Goal: Task Accomplishment & Management: Manage account settings

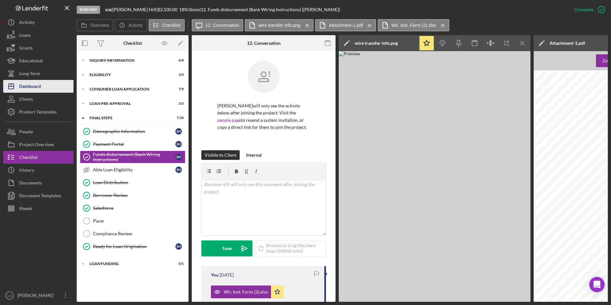
click at [42, 91] on button "Icon/Dashboard Dashboard" at bounding box center [38, 86] width 70 height 13
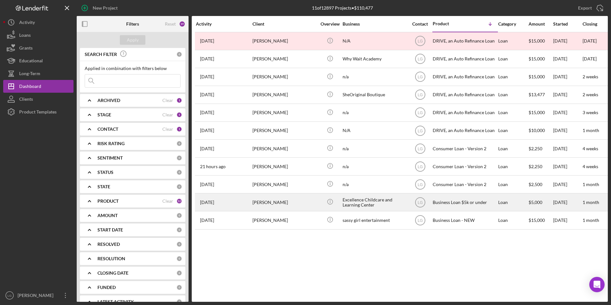
click at [268, 205] on div "[PERSON_NAME]" at bounding box center [284, 202] width 64 height 17
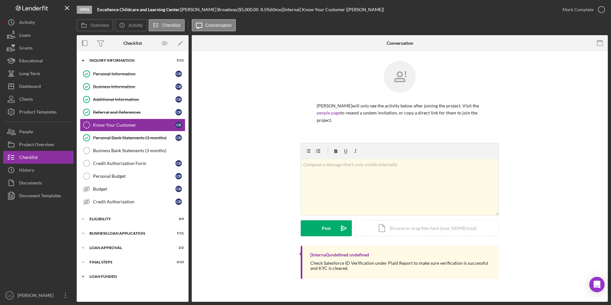
click at [114, 275] on div "LOAN FUNDED" at bounding box center [134, 276] width 91 height 4
click at [106, 259] on div "Icon/Expander Final Steps 4 / 13" at bounding box center [133, 261] width 112 height 13
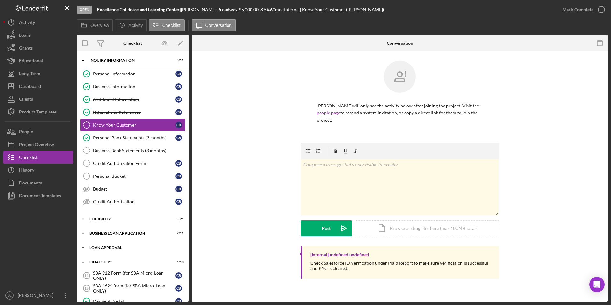
click at [106, 246] on div "Loan Approval" at bounding box center [134, 248] width 91 height 4
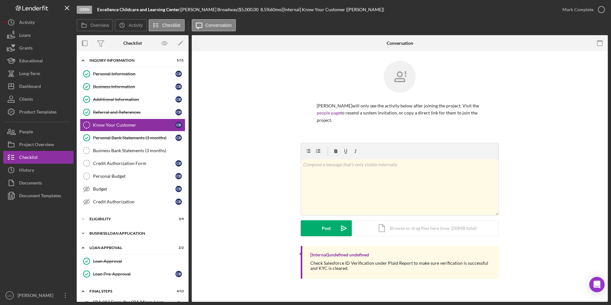
click at [106, 231] on div "Icon/Expander BUSINESS LOAN APPLICATION 7 / 11" at bounding box center [133, 233] width 112 height 13
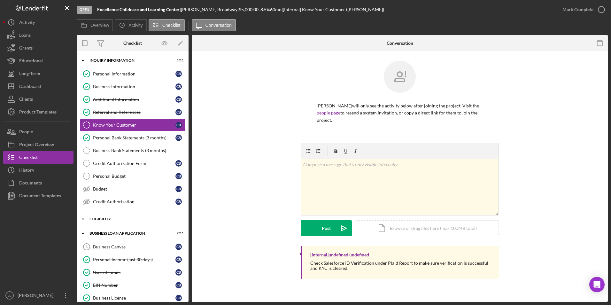
click at [102, 219] on div "Eligibility" at bounding box center [134, 219] width 91 height 4
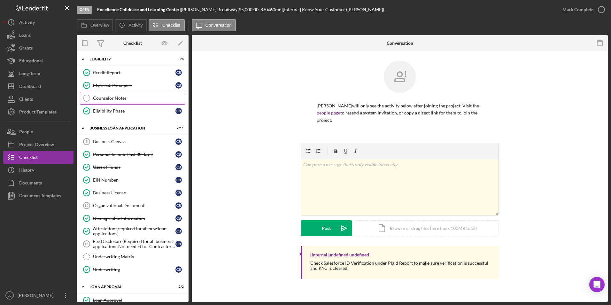
scroll to position [224, 0]
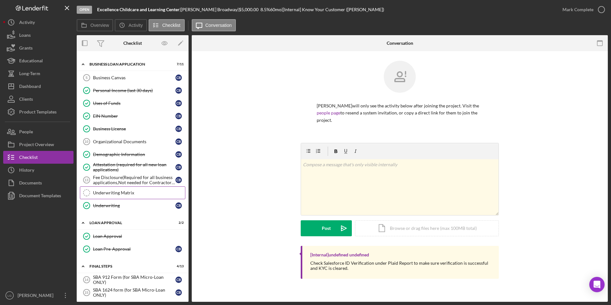
click at [112, 191] on div "Underwriting Matrix" at bounding box center [139, 192] width 92 height 5
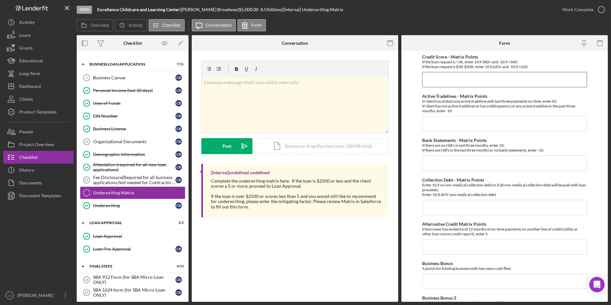
click at [478, 80] on input "Credit Score - Matrix Points" at bounding box center [504, 79] width 165 height 15
type input "-10"
type input "10"
type input "-10"
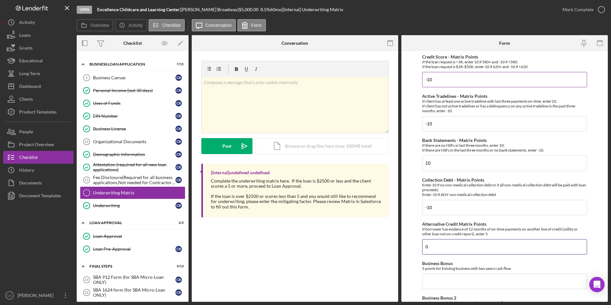
type input "0"
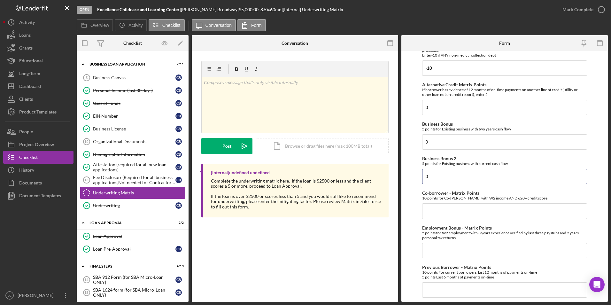
type input "0"
type input "5"
type input "0"
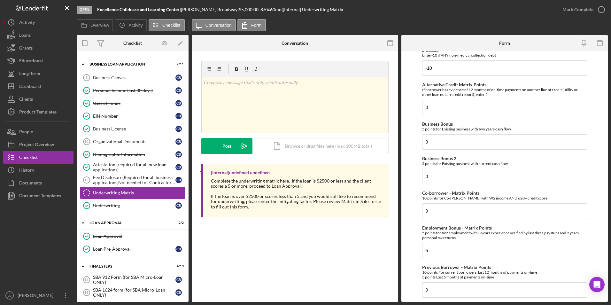
scroll to position [287, 0]
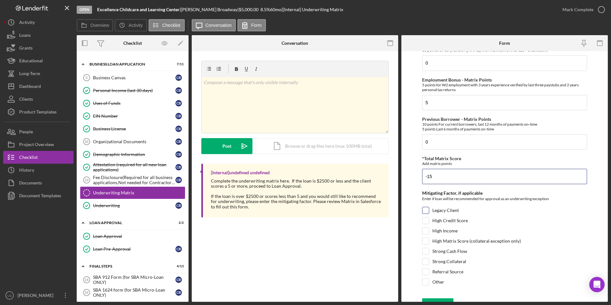
type input "-15"
click at [515, 208] on div "Legacy Client" at bounding box center [504, 212] width 165 height 10
click at [425, 209] on input "Legacy Client" at bounding box center [425, 210] width 6 height 6
checkbox input "true"
click at [423, 274] on input "Referral Source" at bounding box center [425, 271] width 6 height 6
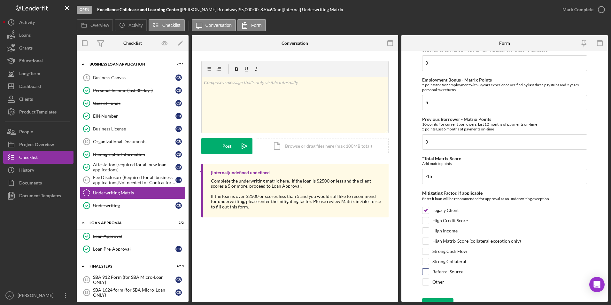
checkbox input "true"
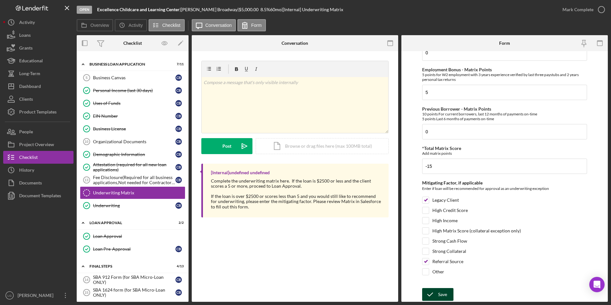
click at [428, 297] on icon "submit" at bounding box center [430, 294] width 16 height 16
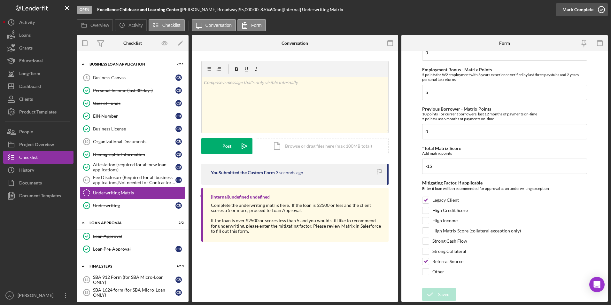
click at [580, 8] on div "Mark Complete" at bounding box center [577, 9] width 31 height 13
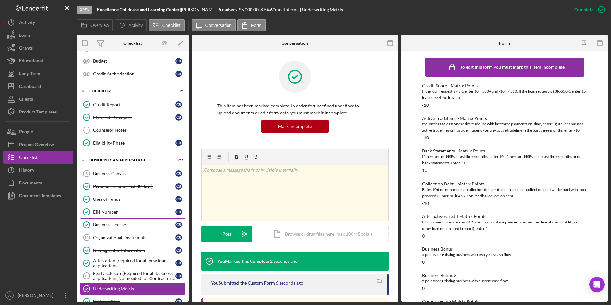
scroll to position [192, 0]
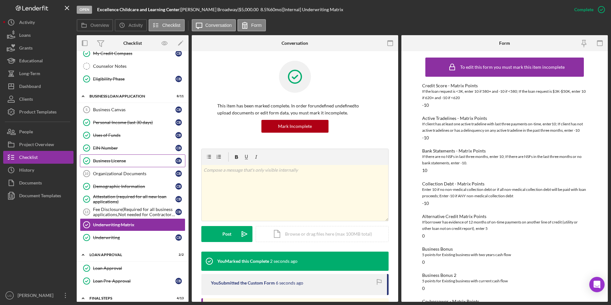
drag, startPoint x: 126, startPoint y: 173, endPoint x: 171, endPoint y: 163, distance: 45.6
click at [126, 173] on div "Organizational Documents" at bounding box center [134, 173] width 82 height 5
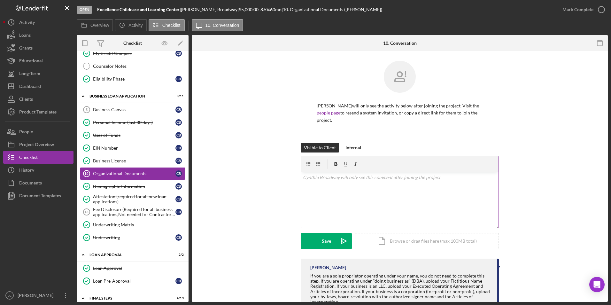
scroll to position [23, 0]
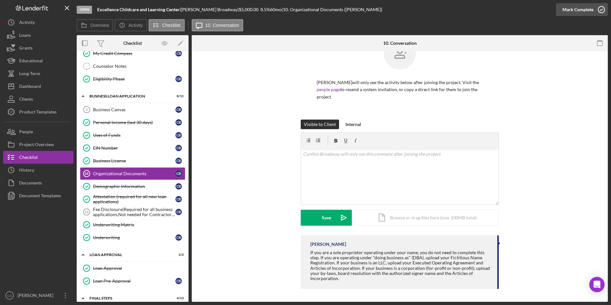
click at [574, 9] on div "Mark Complete" at bounding box center [577, 9] width 31 height 13
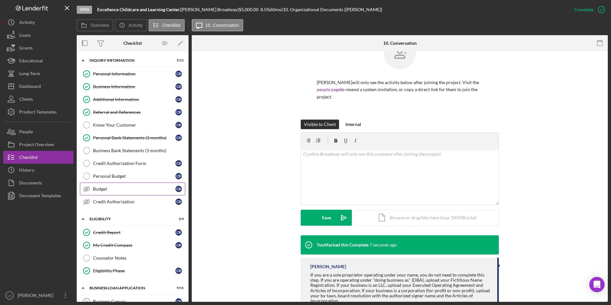
scroll to position [64, 0]
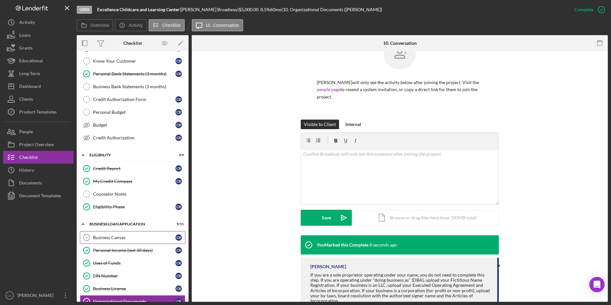
click at [122, 232] on link "Business Canvas 5 Business Canvas C B" at bounding box center [132, 237] width 105 height 13
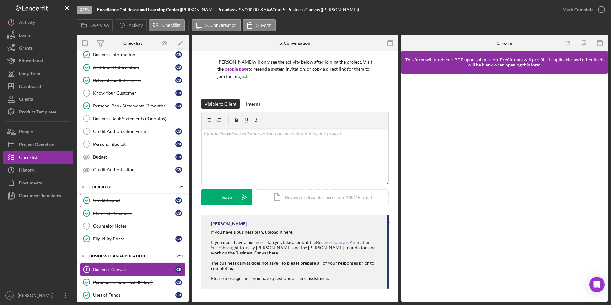
scroll to position [96, 0]
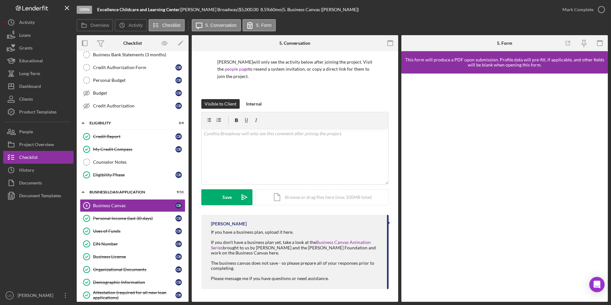
click at [184, 8] on div "[PERSON_NAME] |" at bounding box center [210, 9] width 58 height 5
drag, startPoint x: 186, startPoint y: 9, endPoint x: 220, endPoint y: 9, distance: 34.5
click at [220, 9] on div "[PERSON_NAME] |" at bounding box center [210, 9] width 58 height 5
copy div "[PERSON_NAME]"
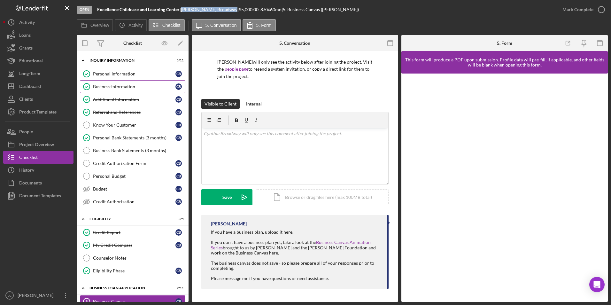
click at [123, 84] on div "Business Information" at bounding box center [134, 86] width 82 height 5
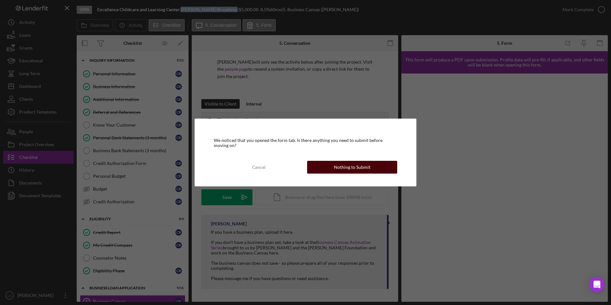
click at [368, 167] on div "Nothing to Submit" at bounding box center [352, 167] width 36 height 13
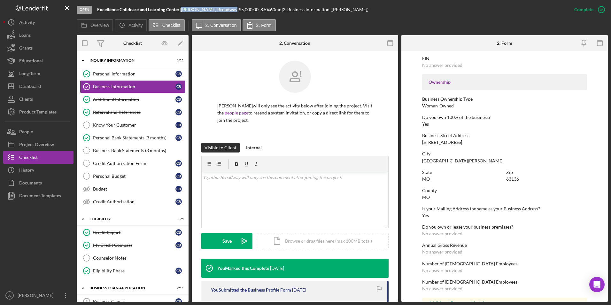
scroll to position [160, 0]
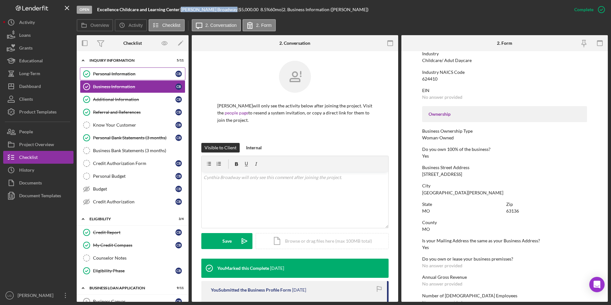
drag, startPoint x: 117, startPoint y: 70, endPoint x: 132, endPoint y: 71, distance: 15.7
click at [117, 70] on link "Personal Information Personal Information C B" at bounding box center [132, 73] width 105 height 13
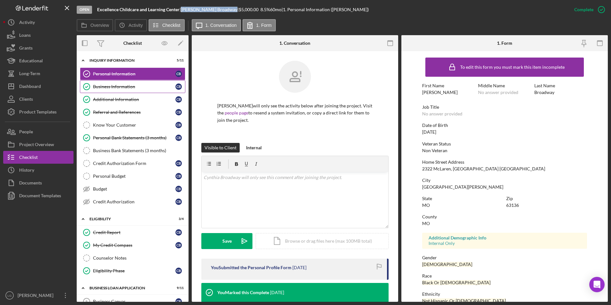
click at [141, 87] on div "Business Information" at bounding box center [134, 86] width 82 height 5
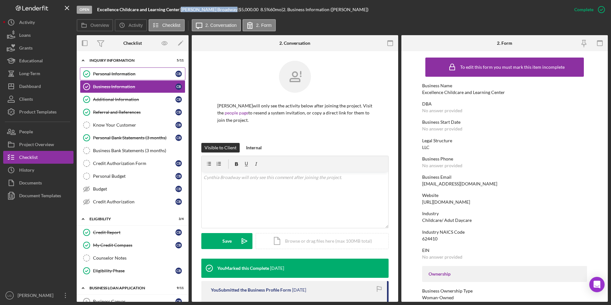
drag, startPoint x: 100, startPoint y: 76, endPoint x: 109, endPoint y: 76, distance: 8.9
click at [100, 76] on div "Personal Information" at bounding box center [134, 73] width 82 height 5
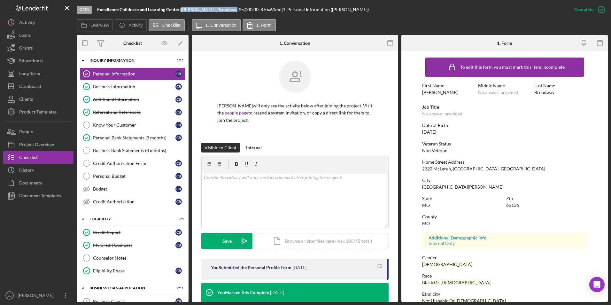
scroll to position [48, 0]
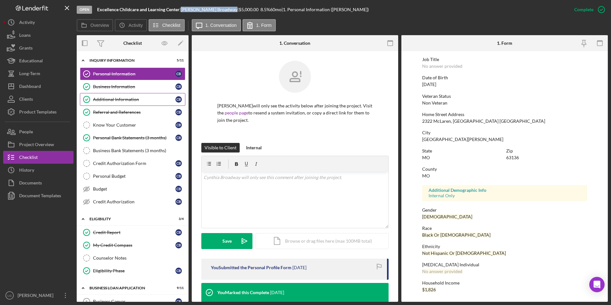
click at [114, 99] on div "Additional Information" at bounding box center [134, 99] width 82 height 5
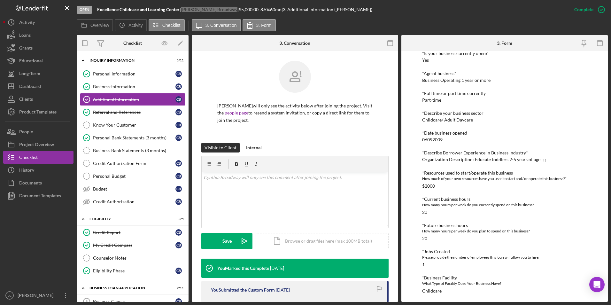
scroll to position [215, 0]
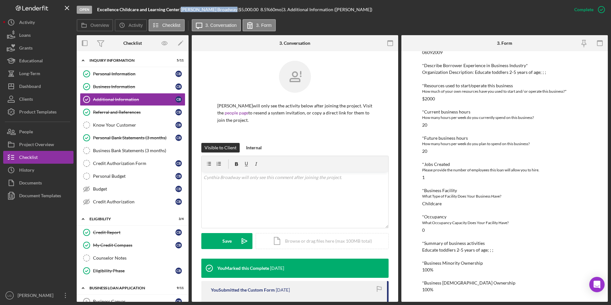
click at [598, 121] on div "To edit this form you must mark this item incomplete Personal Information *Mobi…" at bounding box center [504, 176] width 206 height 250
drag, startPoint x: 31, startPoint y: 82, endPoint x: 35, endPoint y: 82, distance: 3.9
click at [31, 82] on div "Dashboard" at bounding box center [30, 87] width 22 height 14
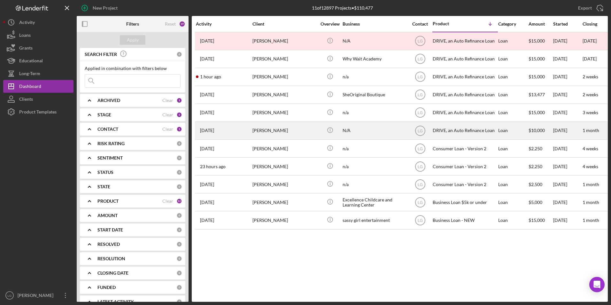
click at [270, 125] on div "[PERSON_NAME]" at bounding box center [284, 130] width 64 height 17
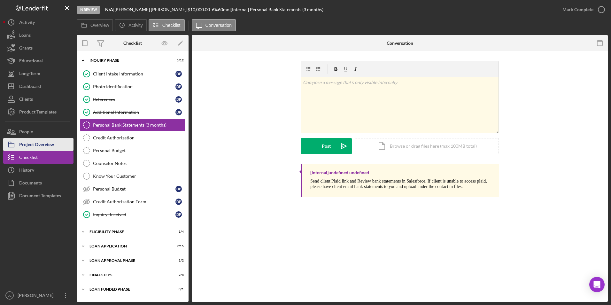
click at [34, 144] on div "Project Overview" at bounding box center [36, 145] width 35 height 14
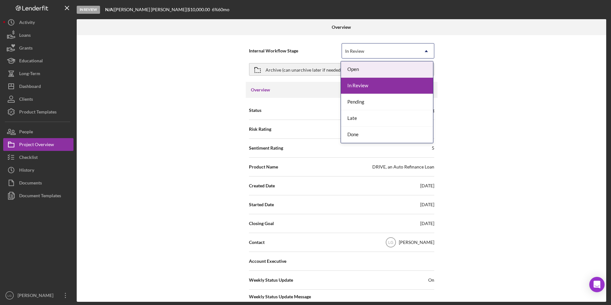
click at [391, 49] on div "In Review" at bounding box center [380, 51] width 77 height 15
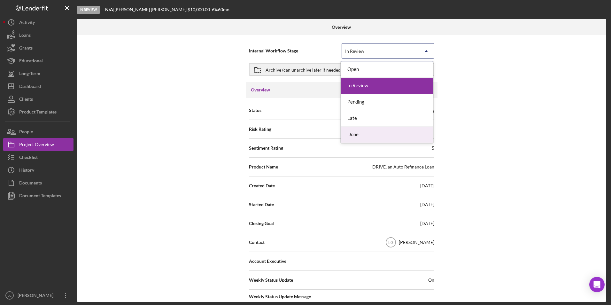
click at [351, 133] on div "Done" at bounding box center [387, 134] width 92 height 16
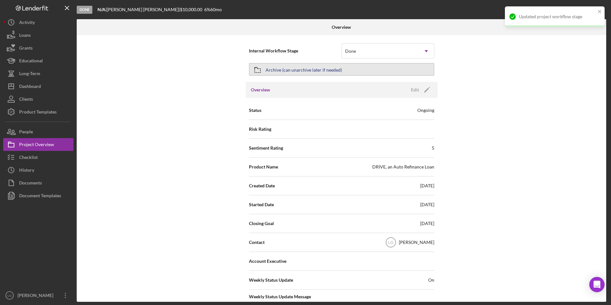
click at [357, 73] on button "Archive (can unarchive later if needed)" at bounding box center [341, 69] width 185 height 13
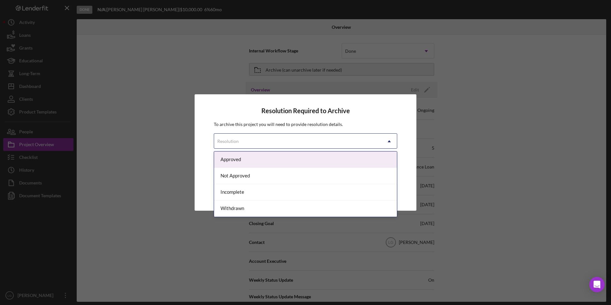
click at [338, 136] on div "Resolution" at bounding box center [297, 141] width 167 height 15
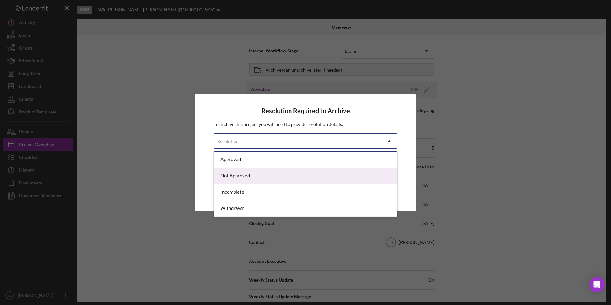
click at [252, 180] on div "Not Approved" at bounding box center [305, 176] width 183 height 16
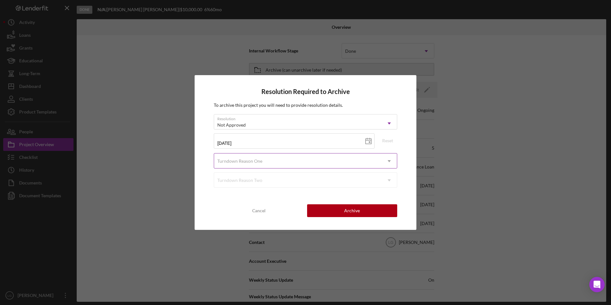
click at [317, 163] on div "Turndown Reason One" at bounding box center [297, 161] width 167 height 15
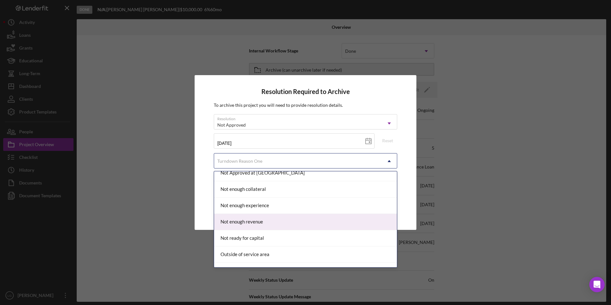
scroll to position [447, 0]
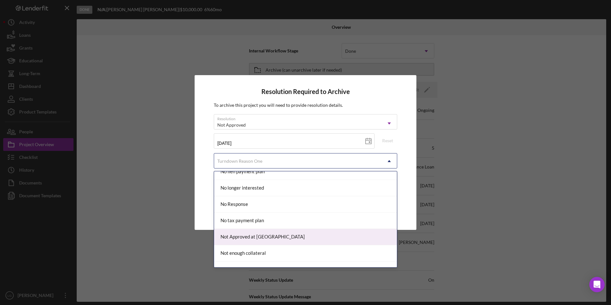
click at [237, 237] on div "Not Approved at [GEOGRAPHIC_DATA]" at bounding box center [305, 237] width 183 height 16
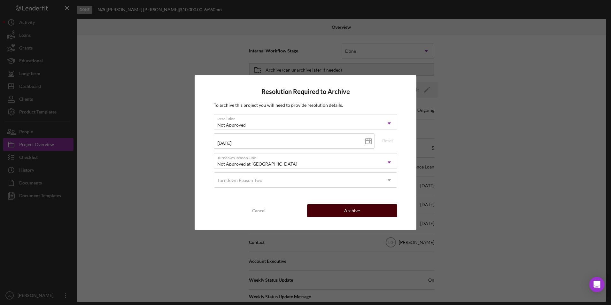
click at [375, 208] on button "Archive" at bounding box center [352, 210] width 90 height 13
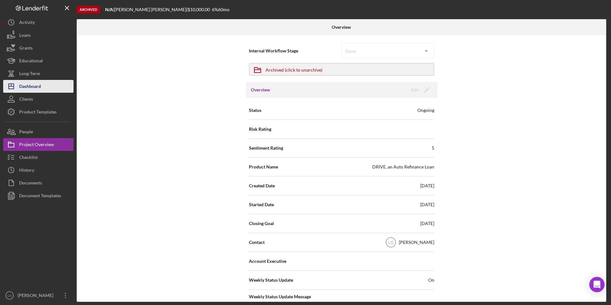
click at [28, 85] on div "Dashboard" at bounding box center [30, 87] width 22 height 14
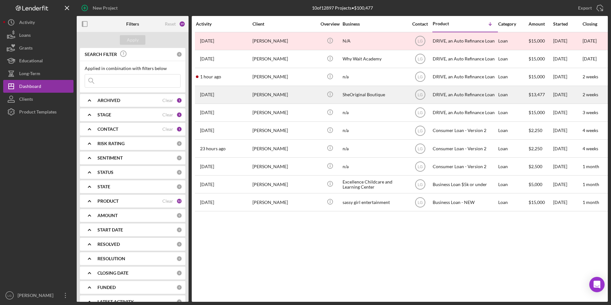
click at [277, 92] on div "[PERSON_NAME]" at bounding box center [284, 94] width 64 height 17
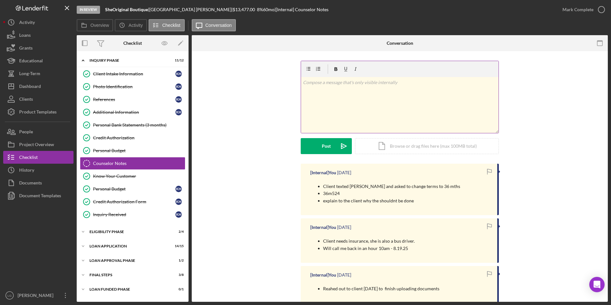
click at [361, 86] on p at bounding box center [400, 82] width 194 height 7
click at [324, 80] on p "needs 6-moths quote on liability insurance" at bounding box center [400, 82] width 194 height 7
click at [312, 82] on p "needs 6-months quote on liability insurance" at bounding box center [400, 82] width 194 height 7
click at [388, 82] on p "need 6-months quote on liability insurance" at bounding box center [400, 82] width 194 height 7
drag, startPoint x: 317, startPoint y: 143, endPoint x: 327, endPoint y: 140, distance: 10.4
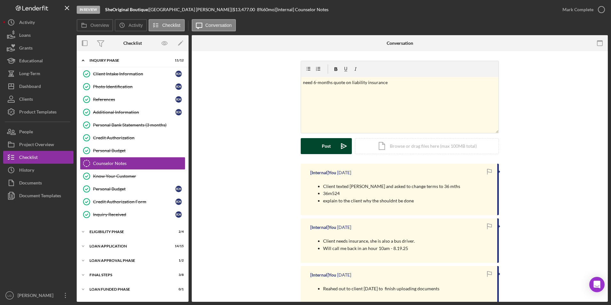
click at [318, 143] on button "Post Icon/icon-invite-send" at bounding box center [325, 146] width 51 height 16
